Goal: Transaction & Acquisition: Subscribe to service/newsletter

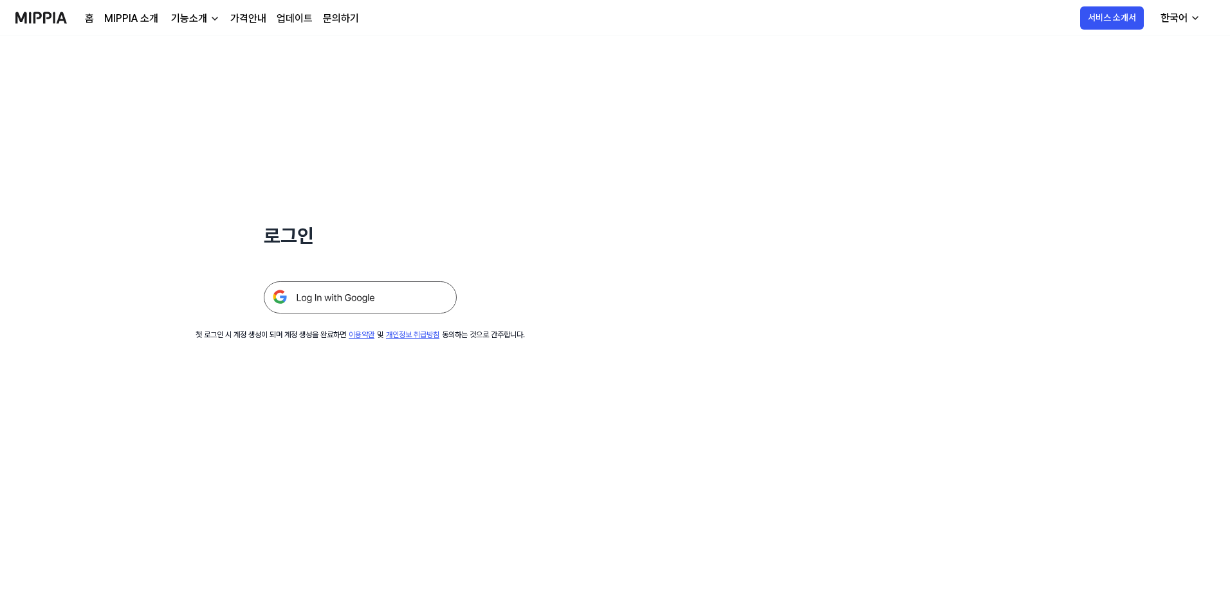
click at [419, 307] on img at bounding box center [360, 297] width 193 height 32
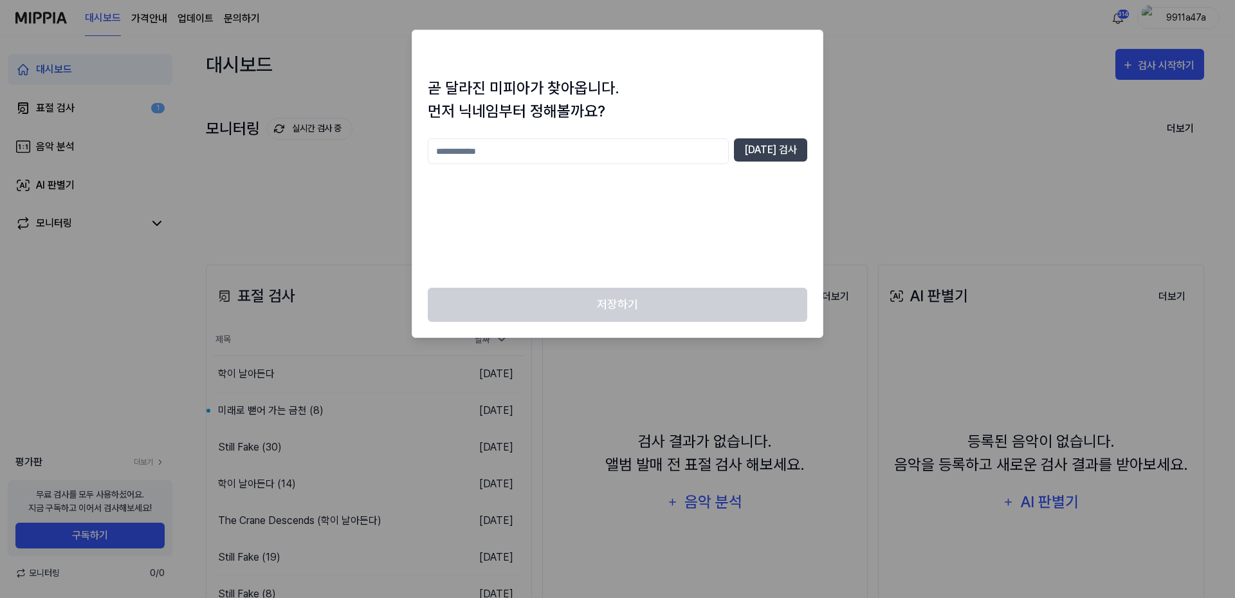
click at [591, 120] on h1 "곧 달라진 미피아가 찾아옵니다. 먼저 닉네임부터 정해볼까요?" at bounding box center [618, 100] width 380 height 46
click at [724, 132] on div "곧 달라진 미피아가 찾아옵니다. 먼저 닉네임부터 정해볼까요? [DATE] 검사" at bounding box center [617, 182] width 410 height 211
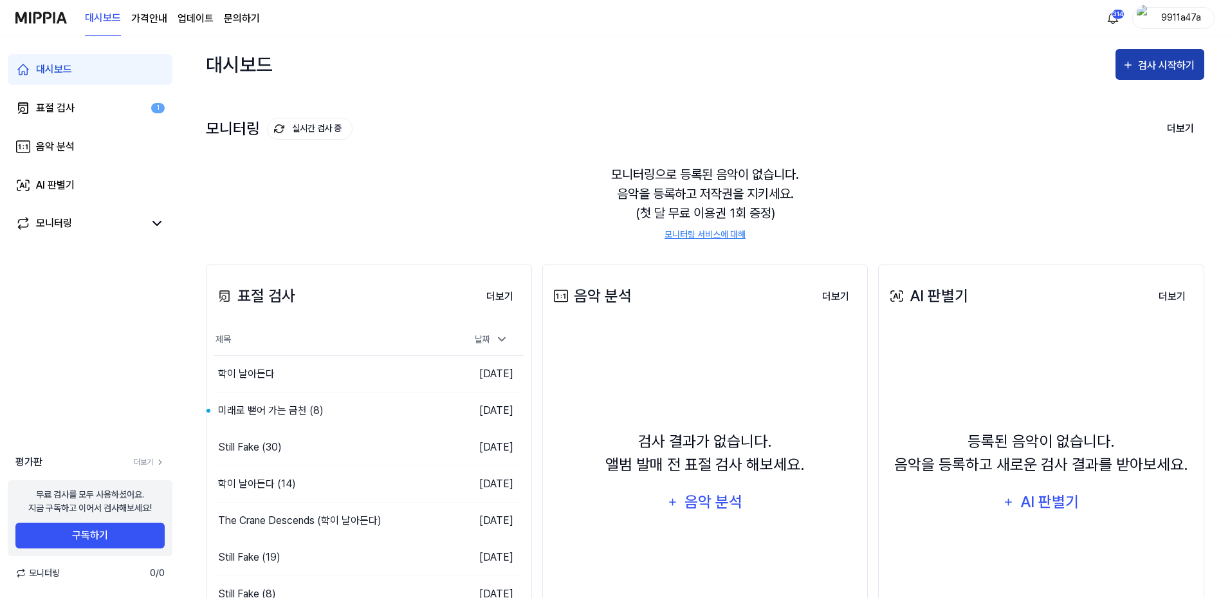
click at [1167, 46] on div "대시보드 검사 시작하기" at bounding box center [705, 64] width 998 height 57
click at [1157, 76] on button "검사 시작하기" at bounding box center [1160, 64] width 89 height 31
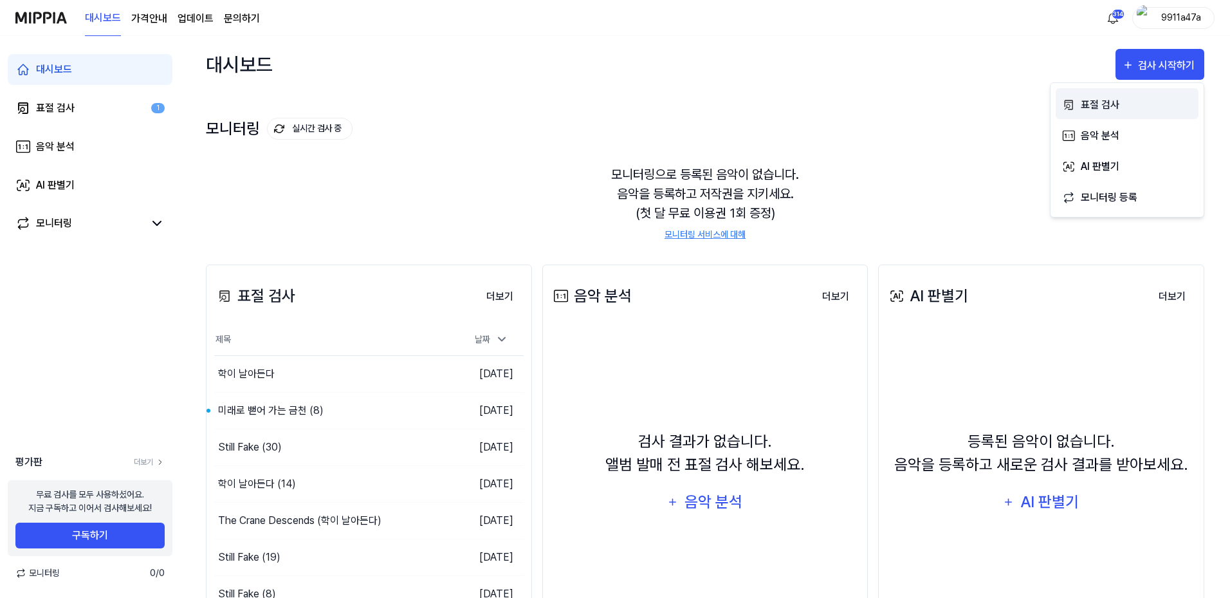
click at [1139, 104] on div "표절 검사" at bounding box center [1137, 105] width 112 height 17
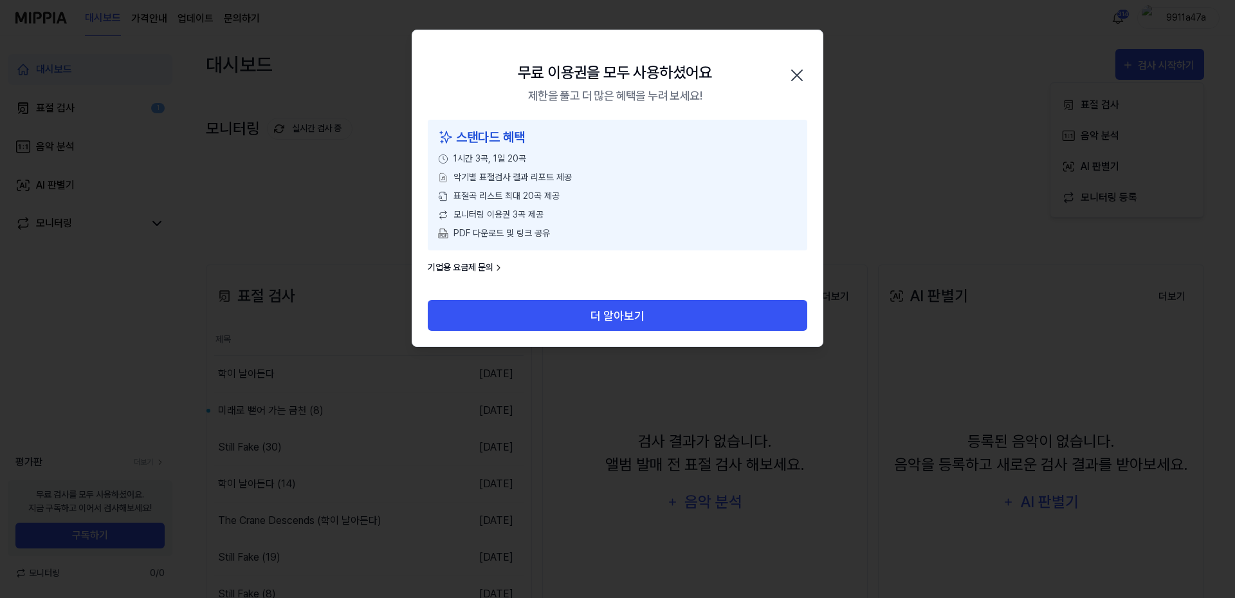
click at [793, 76] on icon "button" at bounding box center [797, 75] width 21 height 21
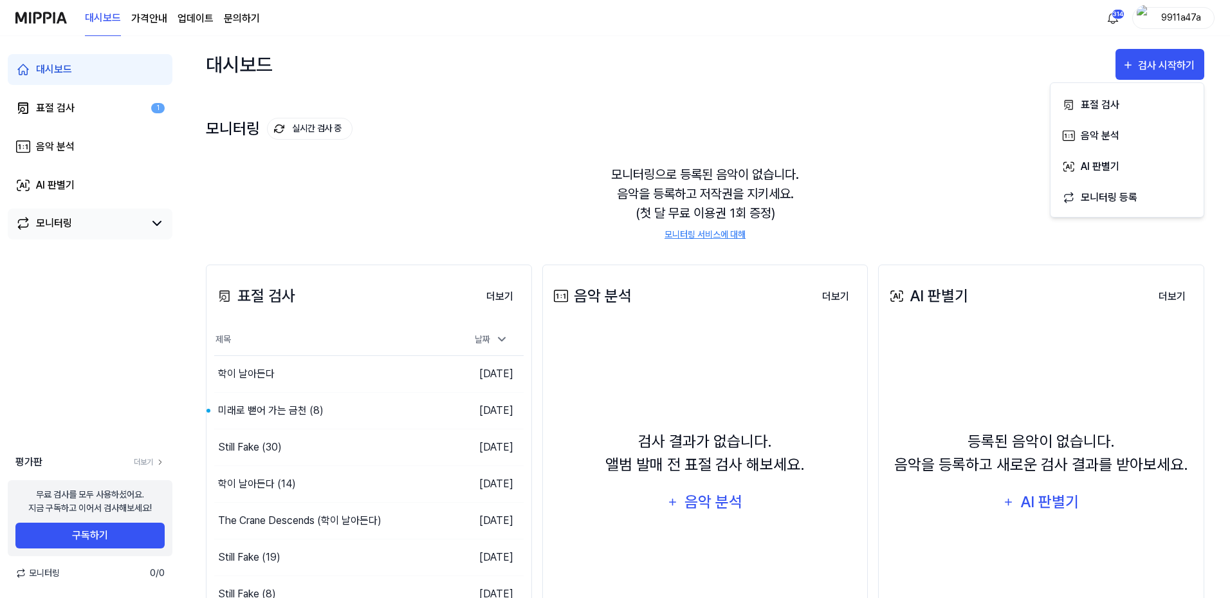
click at [79, 221] on link "모니터링" at bounding box center [79, 223] width 129 height 15
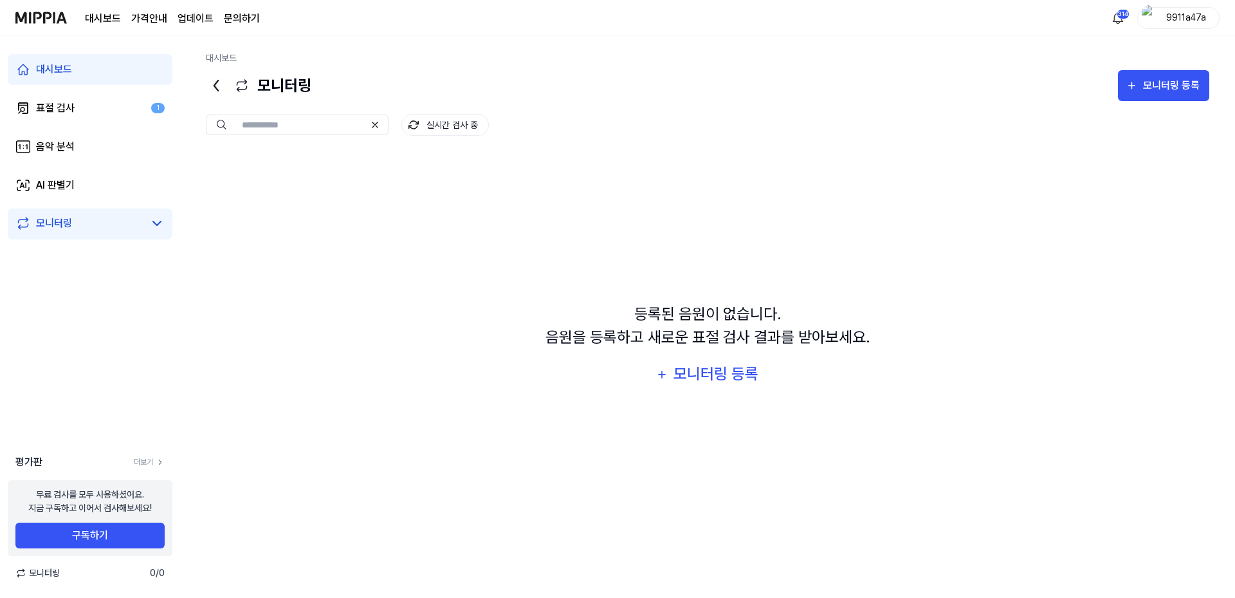
click at [144, 223] on div "모니터링" at bounding box center [89, 223] width 149 height 15
click at [209, 17] on link "업데이트" at bounding box center [196, 18] width 36 height 15
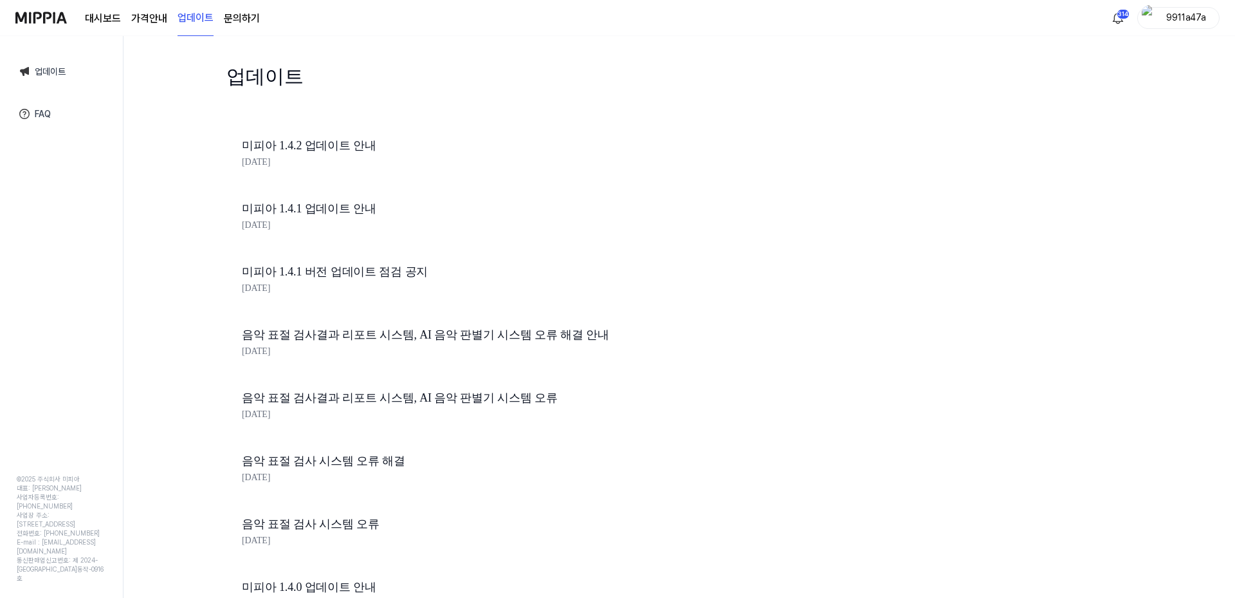
click at [50, 19] on img at bounding box center [40, 17] width 51 height 35
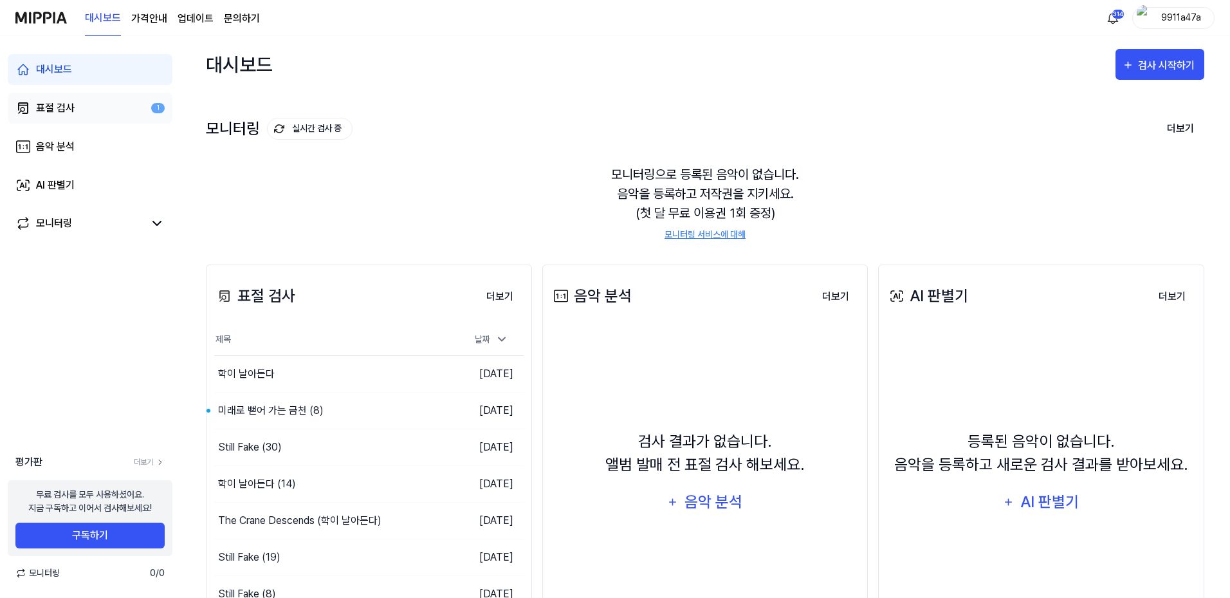
click at [128, 115] on link "표절 검사 1" at bounding box center [90, 108] width 165 height 31
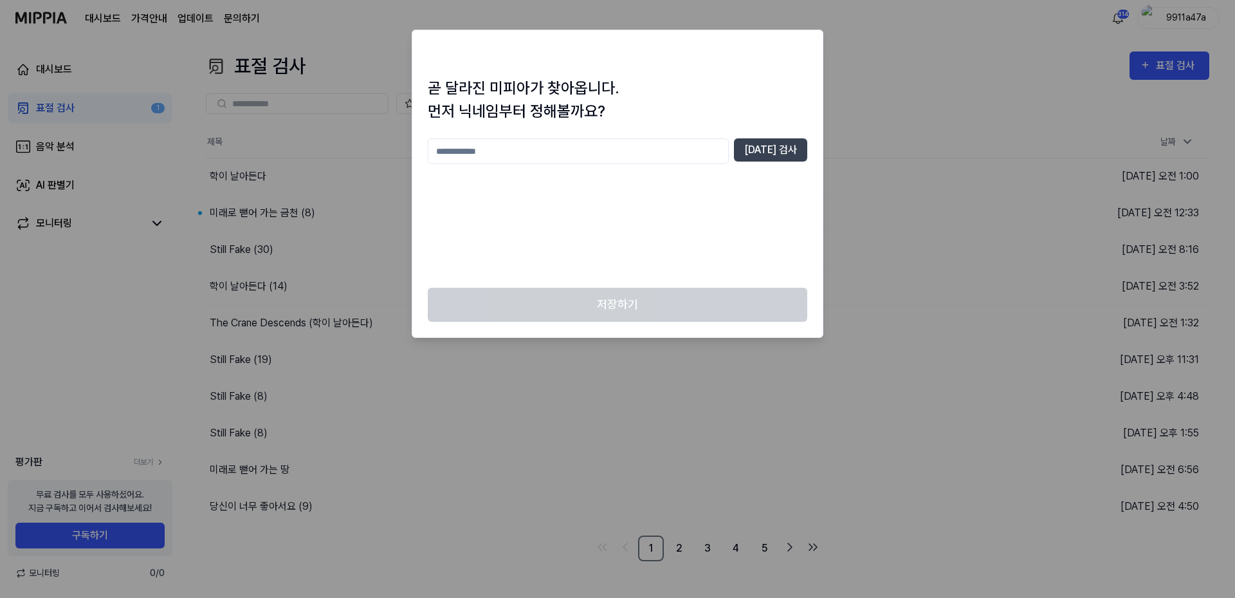
click at [659, 192] on div "[DATE] 검사" at bounding box center [618, 205] width 380 height 134
click at [677, 198] on div "[DATE] 검사" at bounding box center [618, 205] width 380 height 134
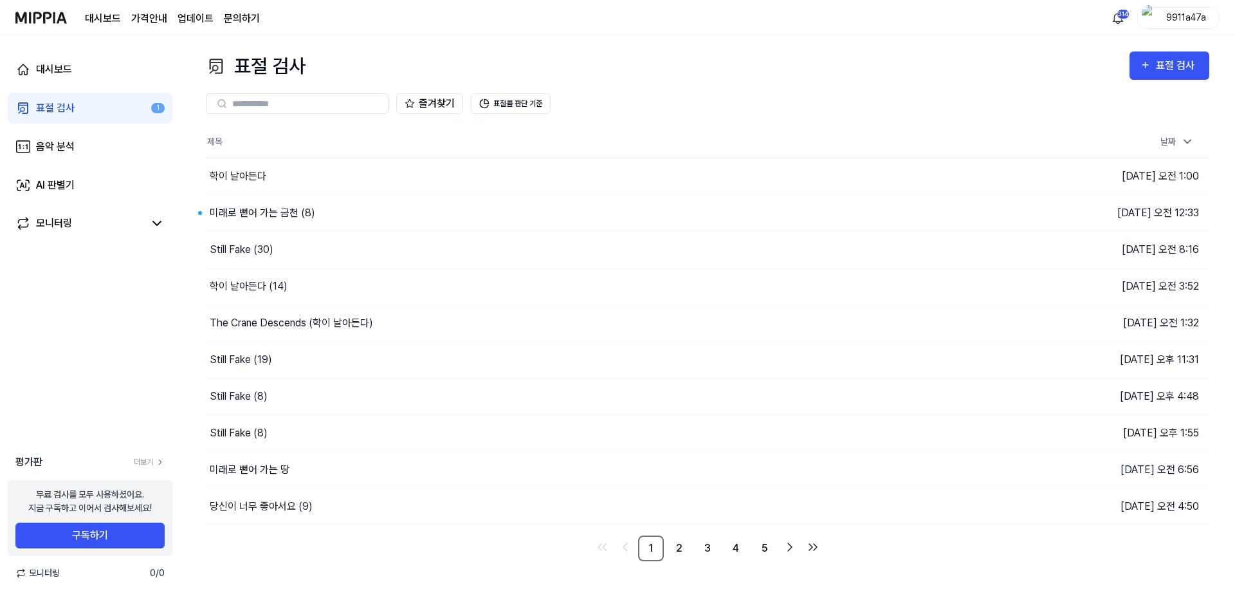
click at [1192, 21] on div "9911a47a" at bounding box center [1186, 17] width 50 height 14
click at [1080, 93] on link "계정" at bounding box center [1137, 96] width 148 height 14
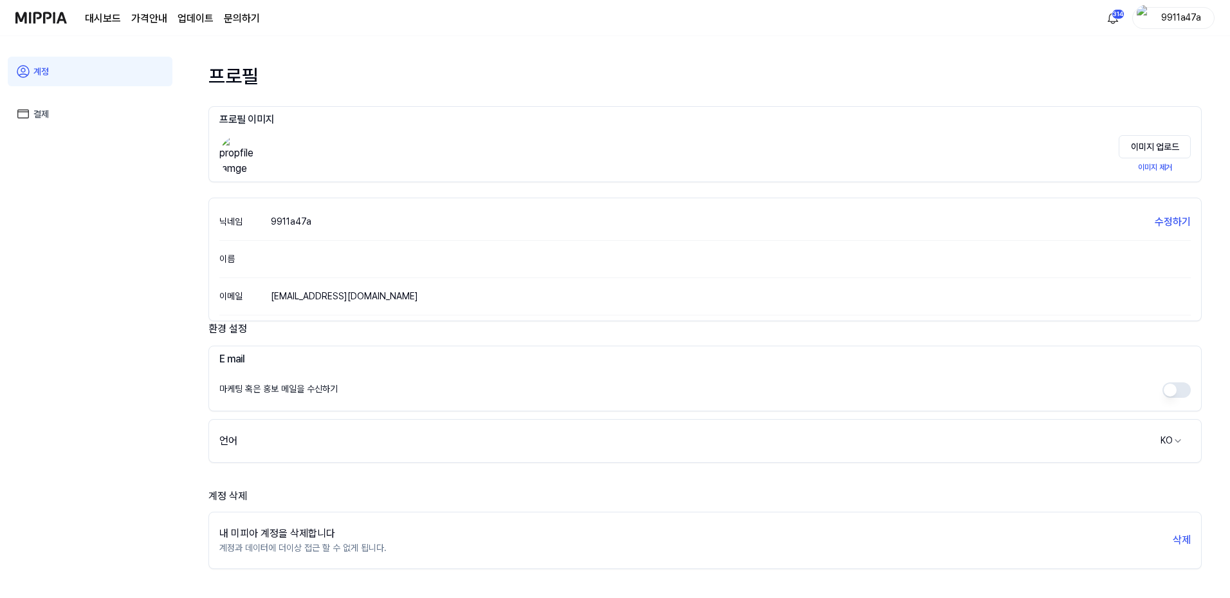
click at [86, 113] on link "결제" at bounding box center [90, 114] width 165 height 30
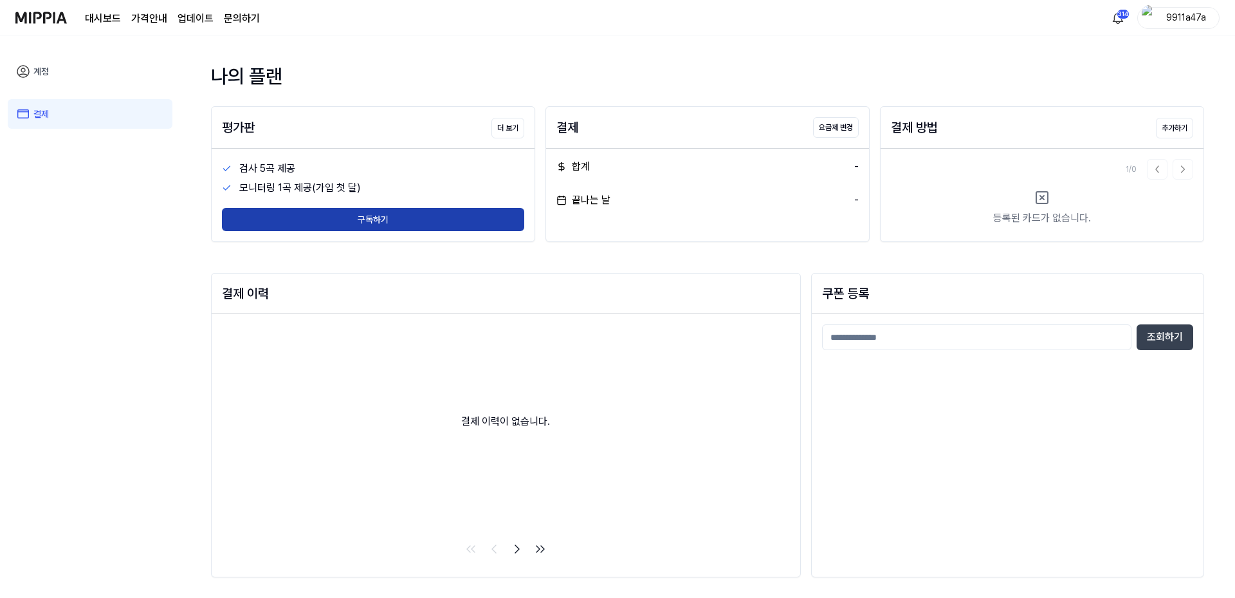
click at [441, 219] on button "구독하기" at bounding box center [373, 219] width 302 height 23
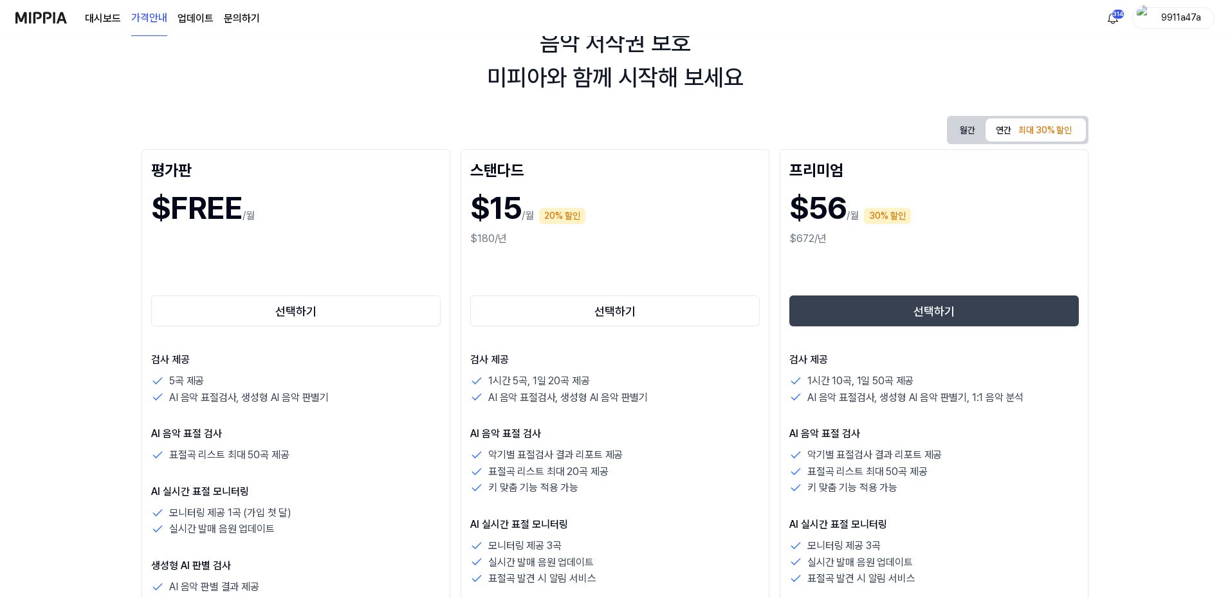
scroll to position [129, 0]
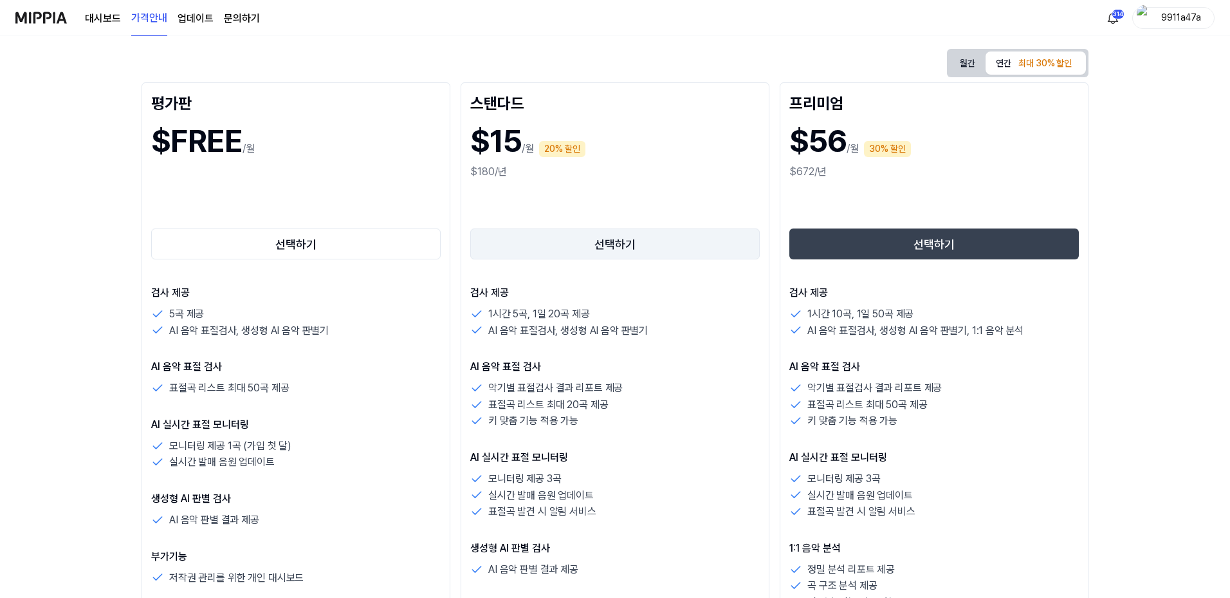
click at [708, 257] on button "선택하기" at bounding box center [615, 243] width 290 height 31
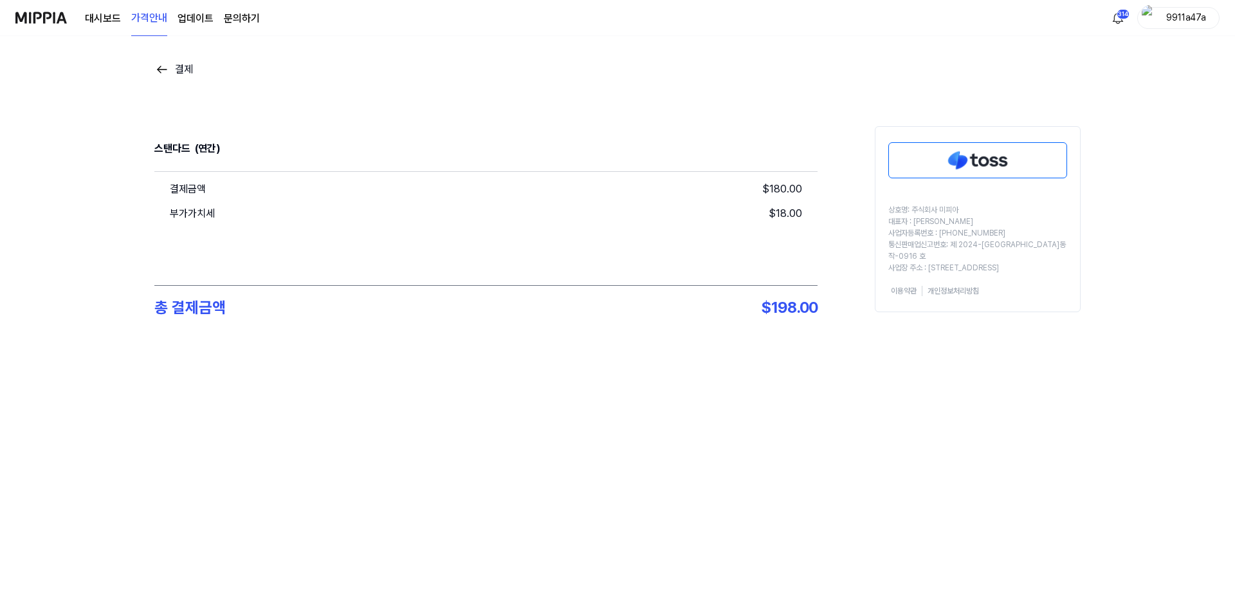
click at [148, 73] on div "결제 스탠다드 (연간) 결제금액 $ 180.00 부가가치세 $ 18.00 총 결제금액 $ 198.00 상호명: 주식회사 미피아 대표자 : 오찬…" at bounding box center [617, 221] width 1235 height 371
click at [167, 69] on img at bounding box center [161, 69] width 15 height 15
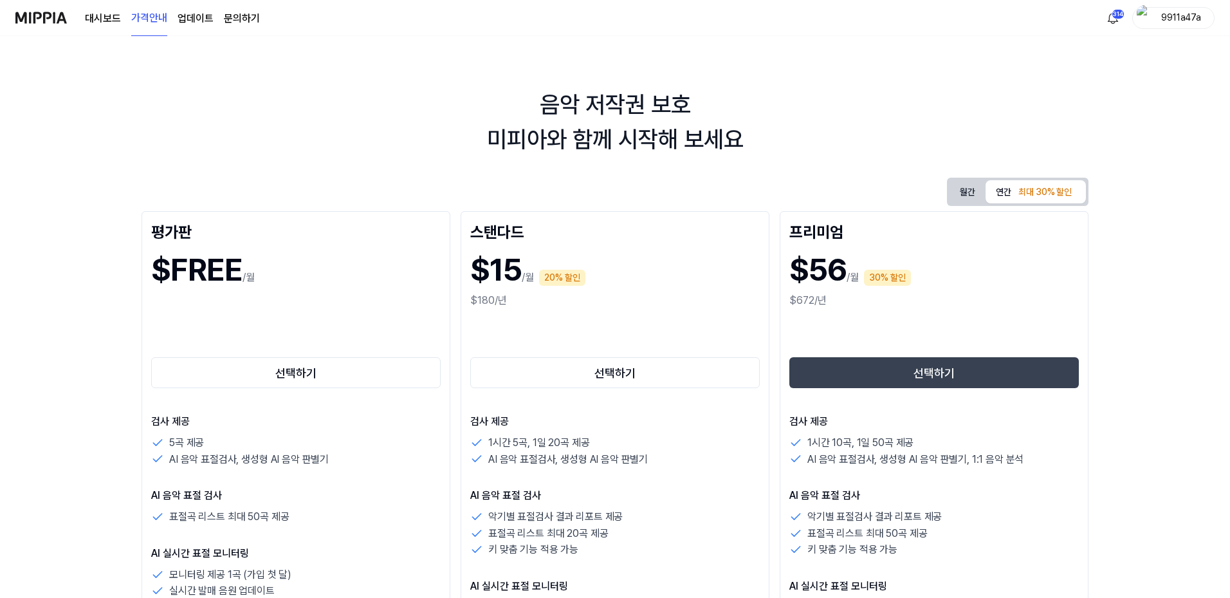
click at [975, 189] on button "월간" at bounding box center [968, 192] width 36 height 24
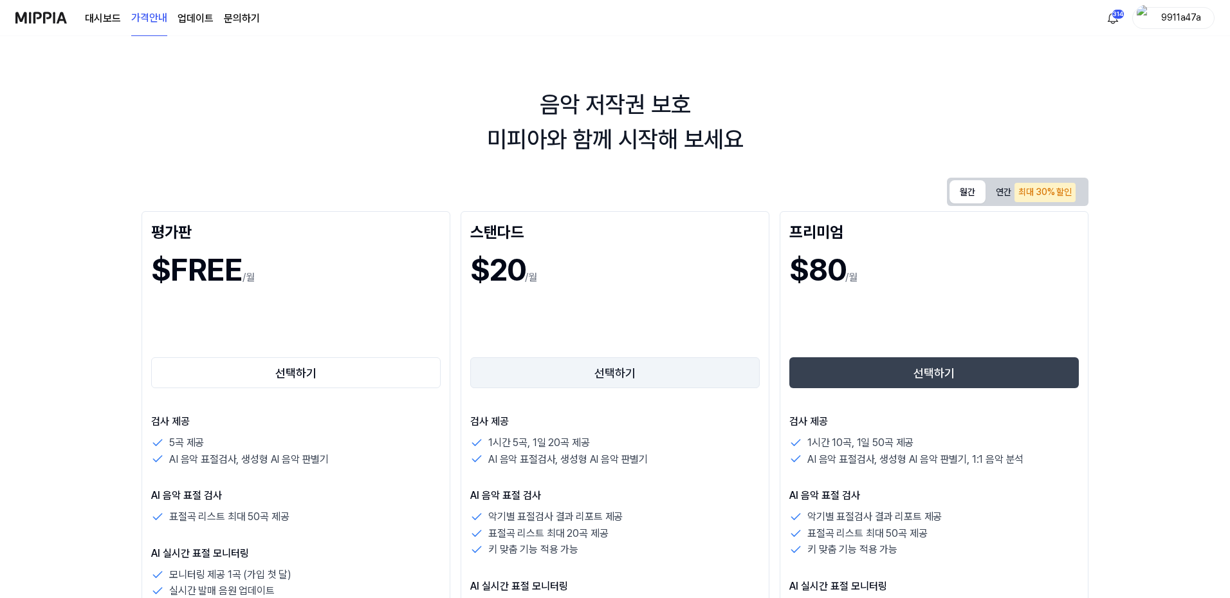
click at [650, 371] on button "선택하기" at bounding box center [615, 372] width 290 height 31
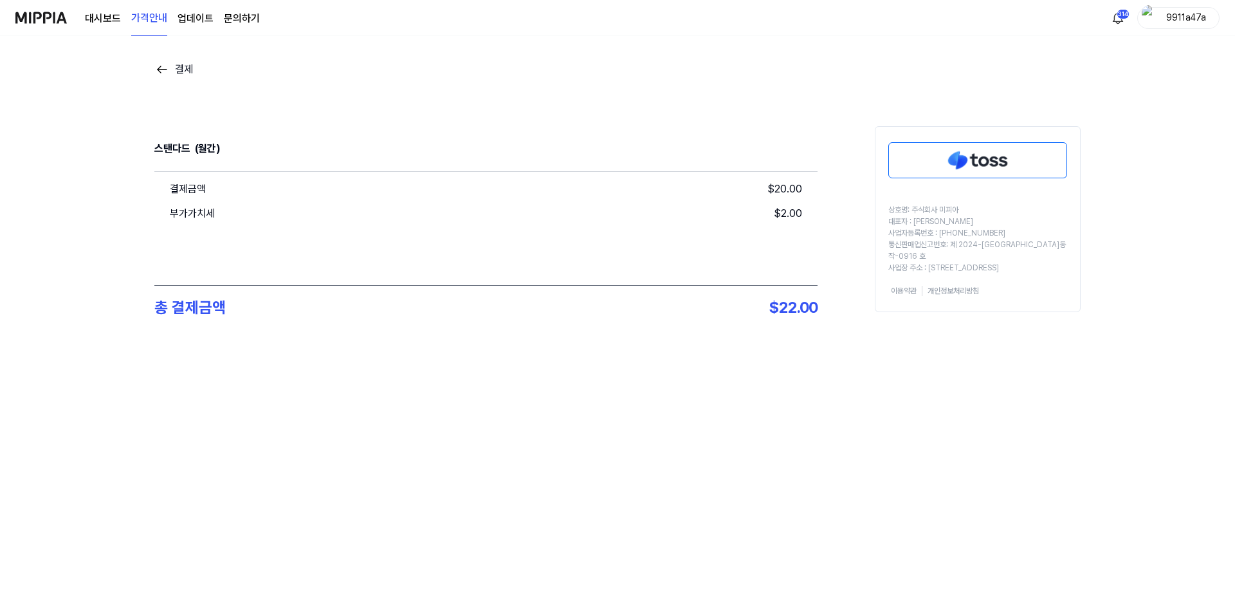
click at [169, 73] on img at bounding box center [161, 69] width 15 height 15
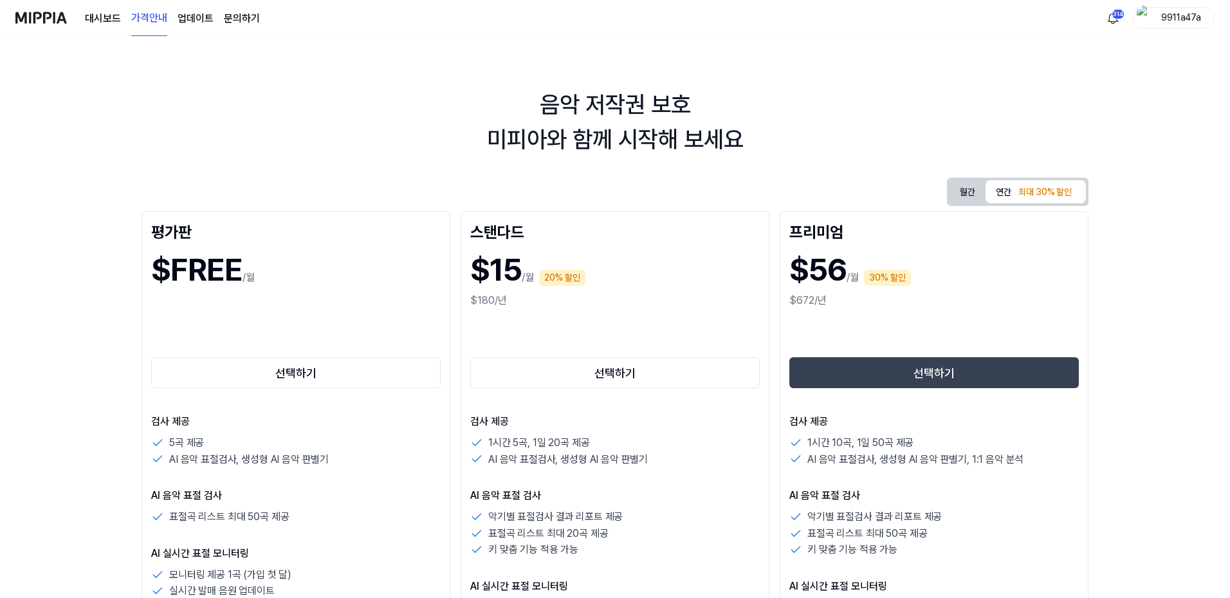
click at [963, 191] on button "월간" at bounding box center [968, 192] width 36 height 24
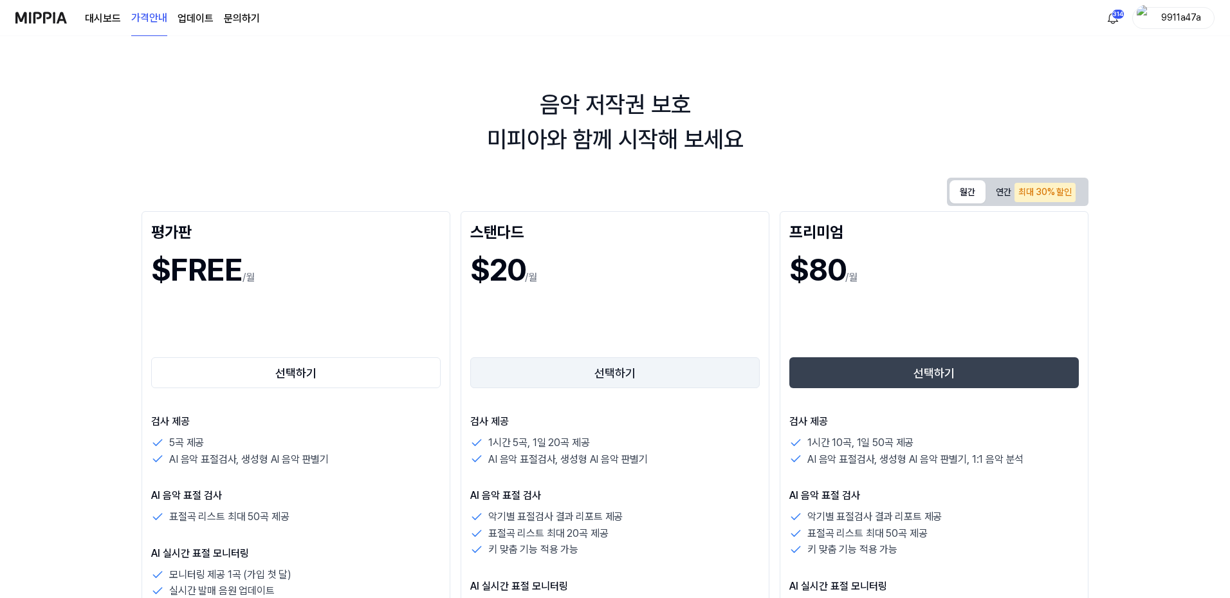
click at [639, 375] on button "선택하기" at bounding box center [615, 372] width 290 height 31
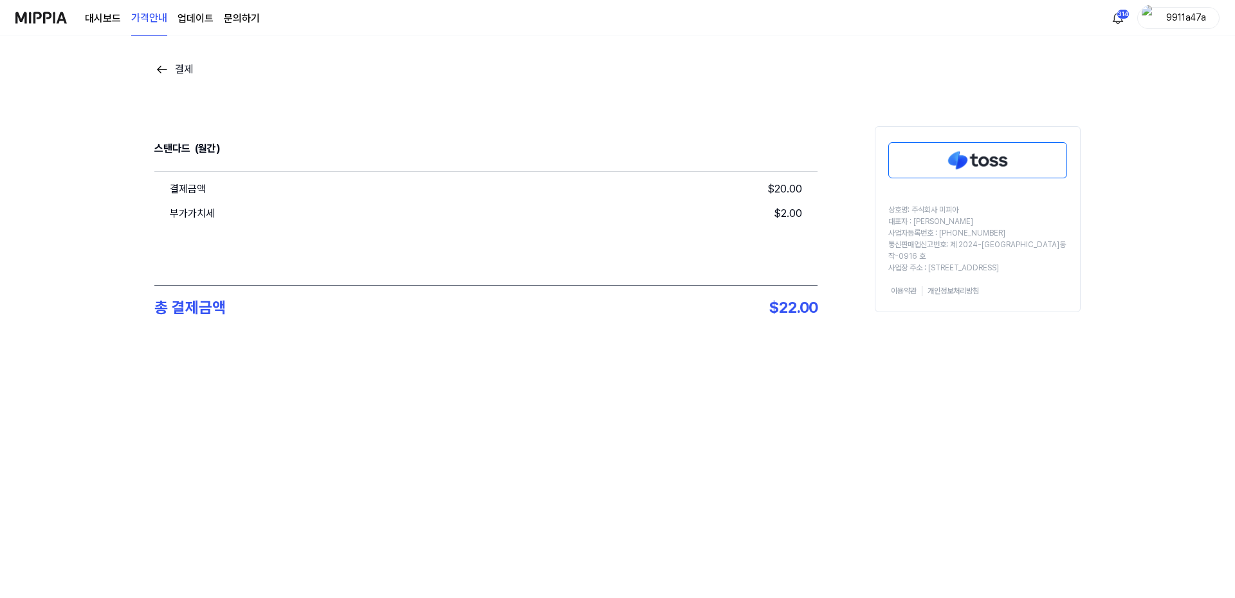
click at [947, 170] on img at bounding box center [978, 160] width 178 height 35
click at [946, 167] on img at bounding box center [978, 160] width 178 height 35
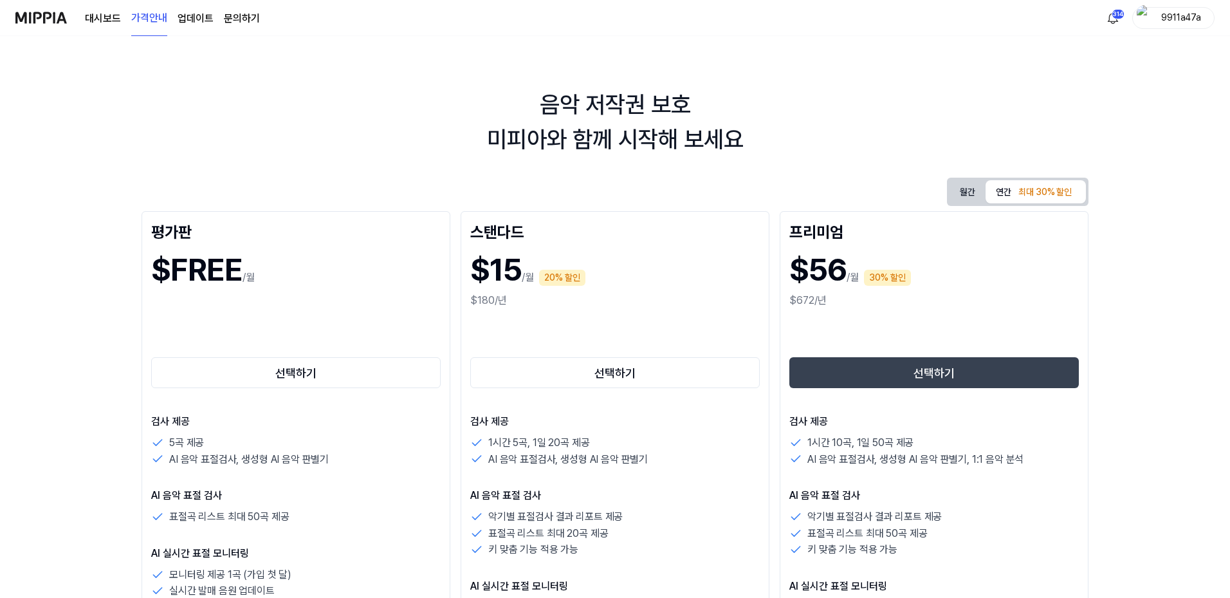
click at [973, 179] on div "월간 연간 최대 30% 할인" at bounding box center [1018, 192] width 142 height 28
click at [969, 191] on button "월간" at bounding box center [968, 191] width 36 height 23
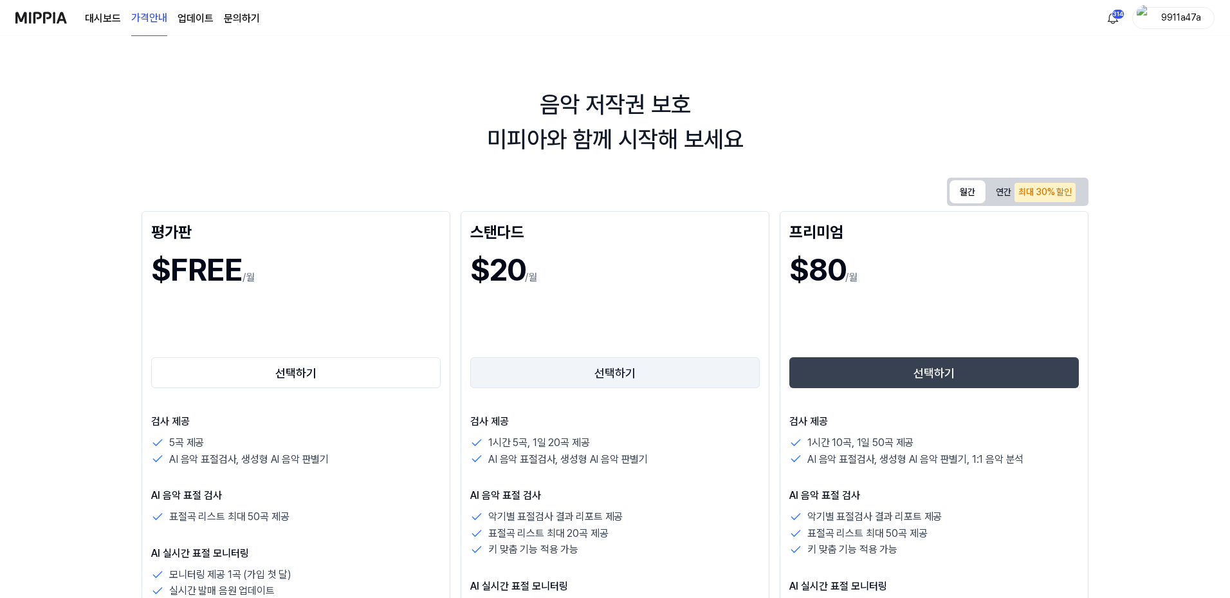
click at [612, 377] on button "선택하기" at bounding box center [615, 372] width 290 height 31
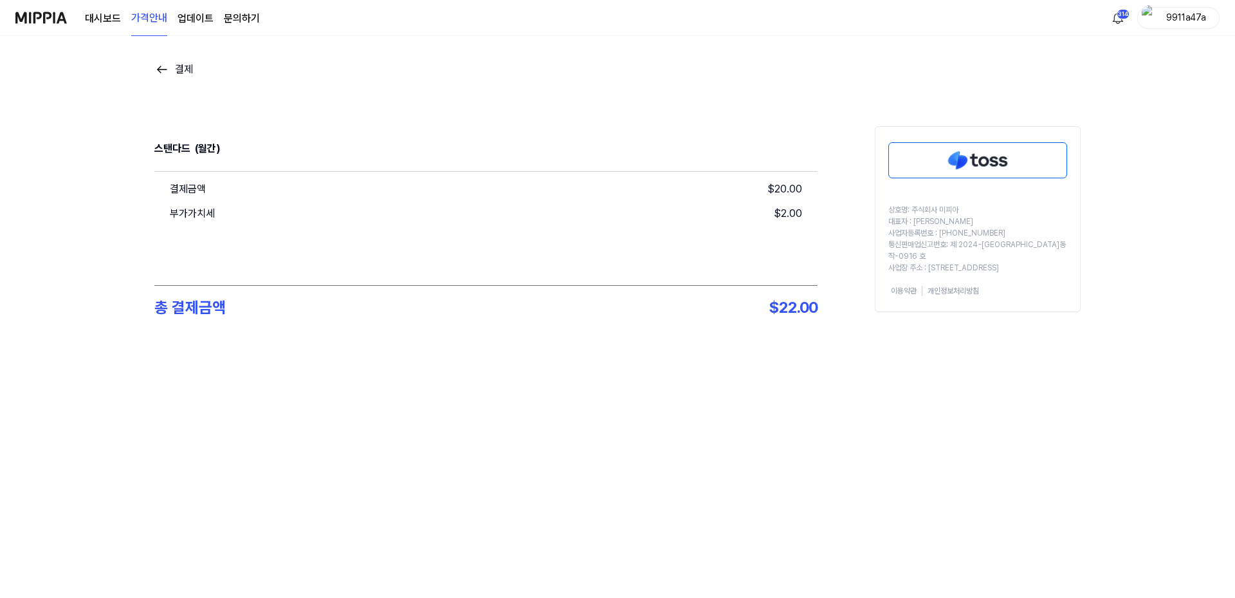
click at [952, 161] on img at bounding box center [978, 160] width 178 height 35
click at [193, 23] on link "업데이트" at bounding box center [196, 18] width 36 height 15
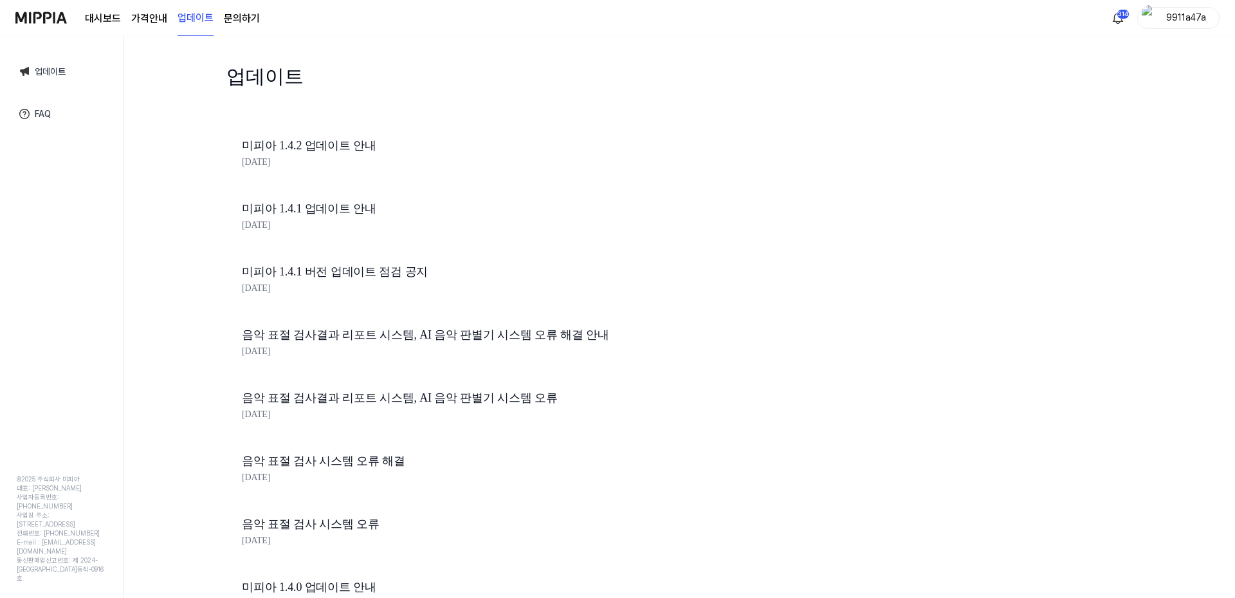
click at [162, 24] on page\) "가격안내" at bounding box center [149, 18] width 36 height 15
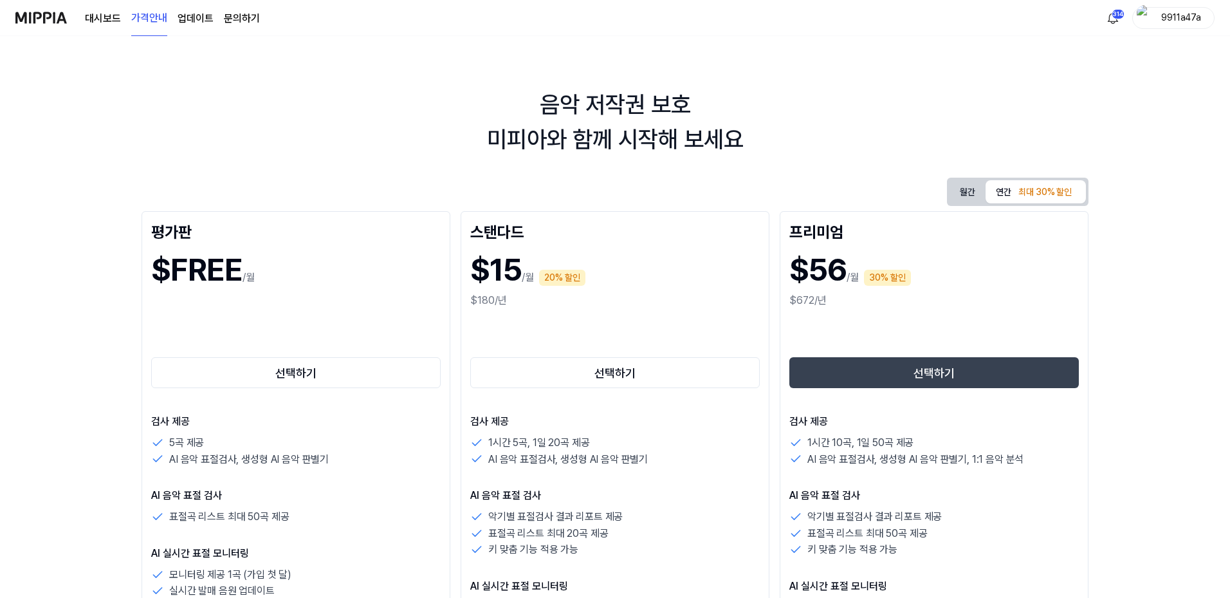
click at [91, 17] on link "대시보드" at bounding box center [103, 18] width 36 height 15
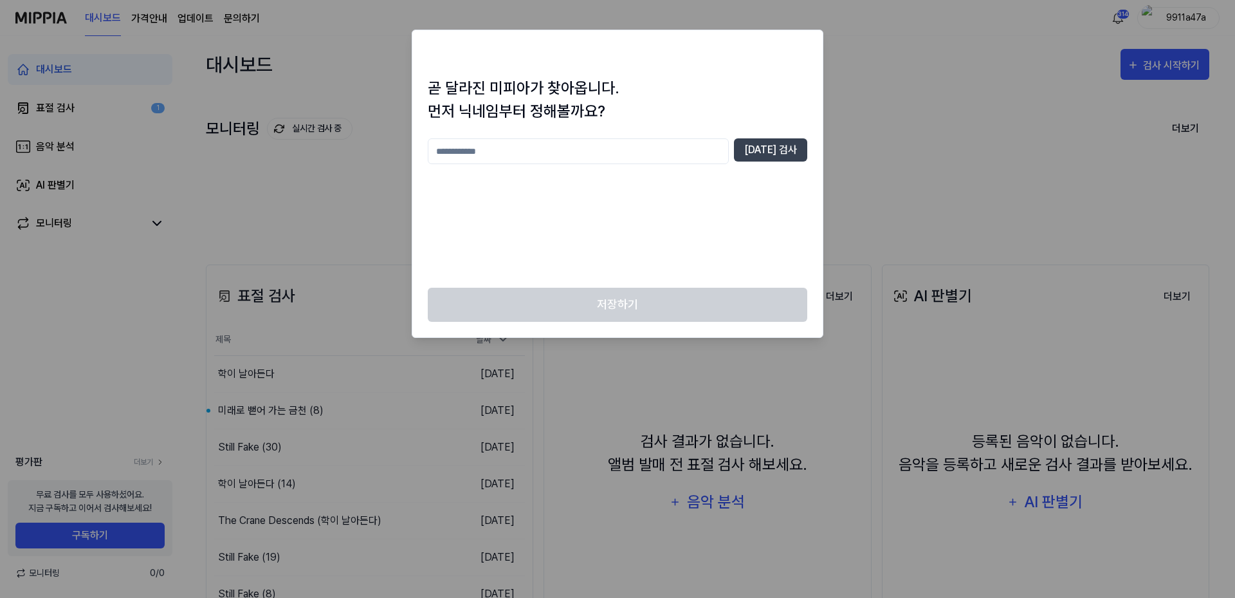
click at [804, 86] on h1 "곧 달라진 미피아가 찾아옵니다. 먼저 닉네임부터 정해볼까요?" at bounding box center [618, 100] width 380 height 46
